Goal: Check status: Check status

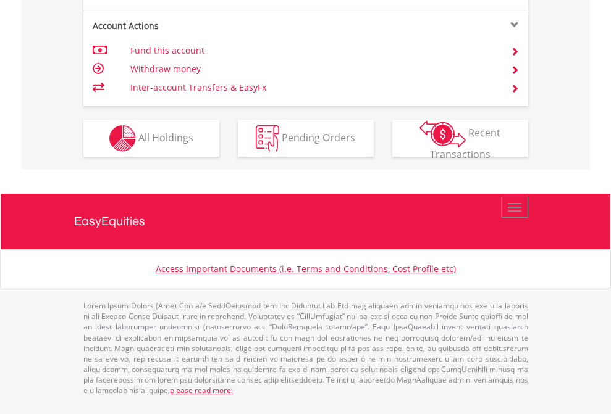
scroll to position [1159, 0]
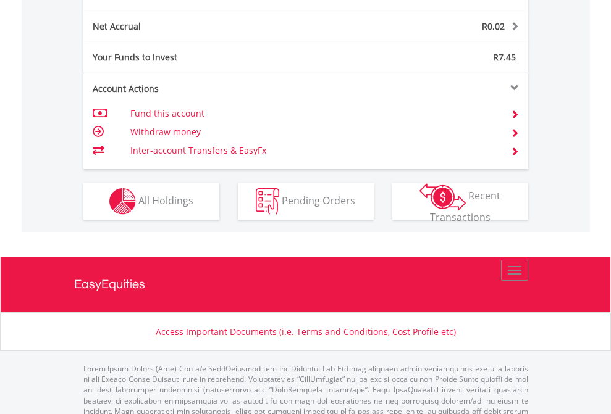
scroll to position [119, 194]
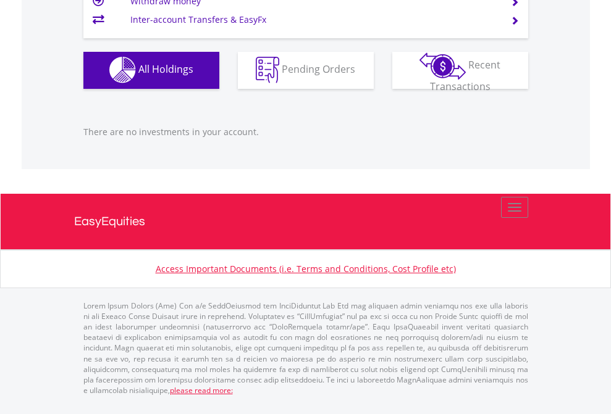
scroll to position [119, 194]
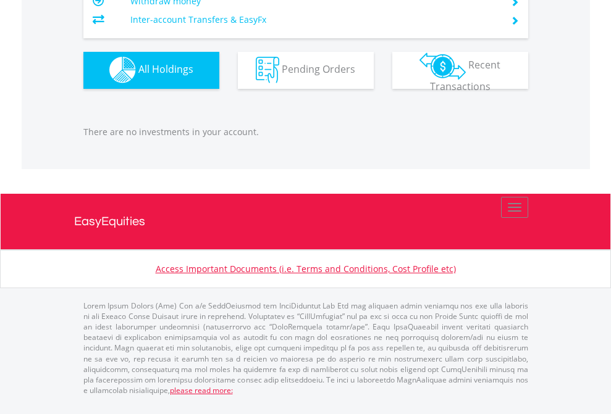
scroll to position [119, 194]
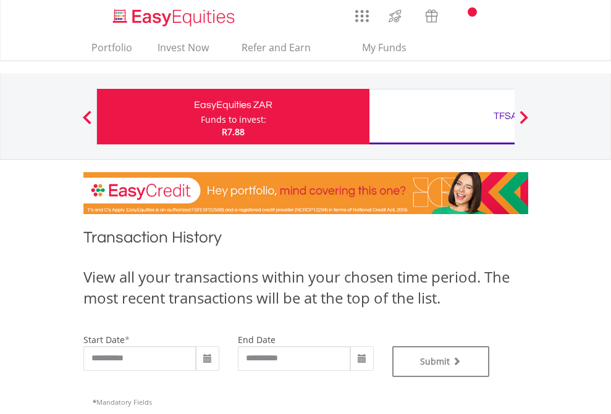
type input "**********"
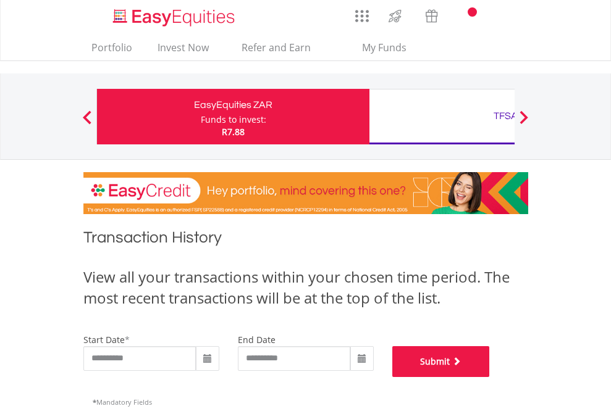
click at [490, 377] on button "Submit" at bounding box center [441, 361] width 98 height 31
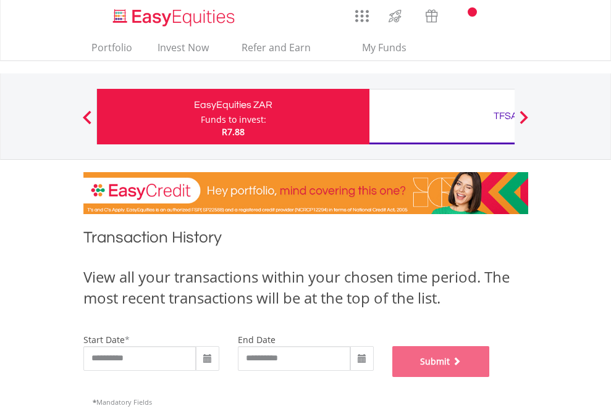
scroll to position [501, 0]
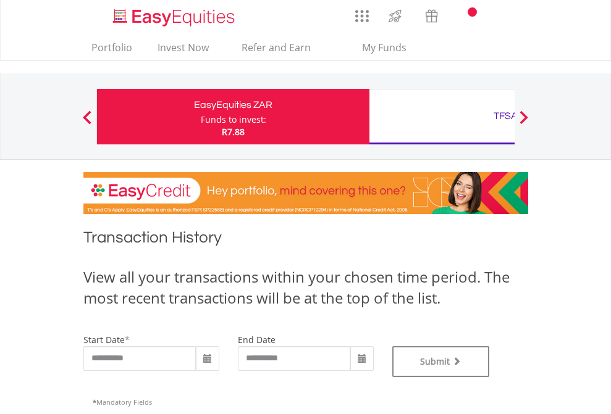
click at [441, 117] on div "TFSA" at bounding box center [505, 115] width 257 height 17
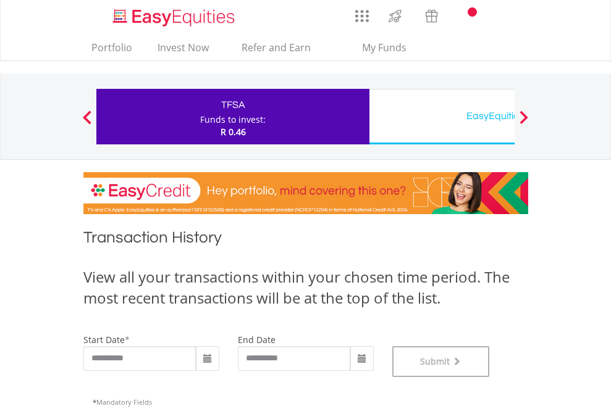
scroll to position [501, 0]
click at [441, 117] on div "EasyEquities USD" at bounding box center [505, 115] width 257 height 17
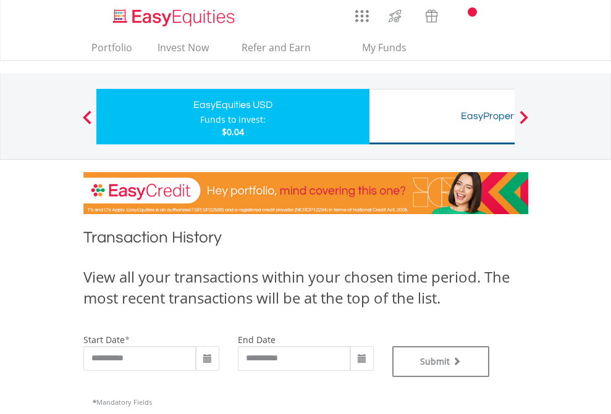
type input "**********"
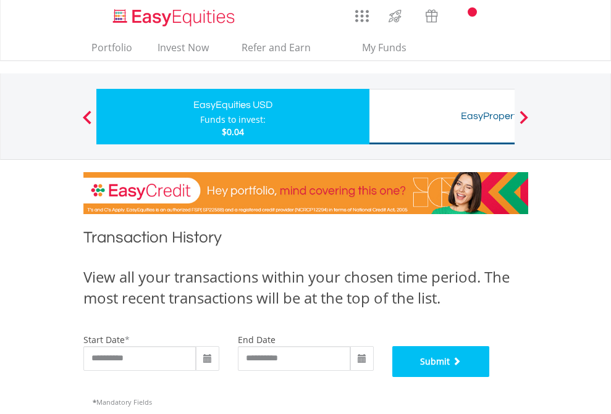
click at [490, 377] on button "Submit" at bounding box center [441, 361] width 98 height 31
